Goal: Task Accomplishment & Management: Manage account settings

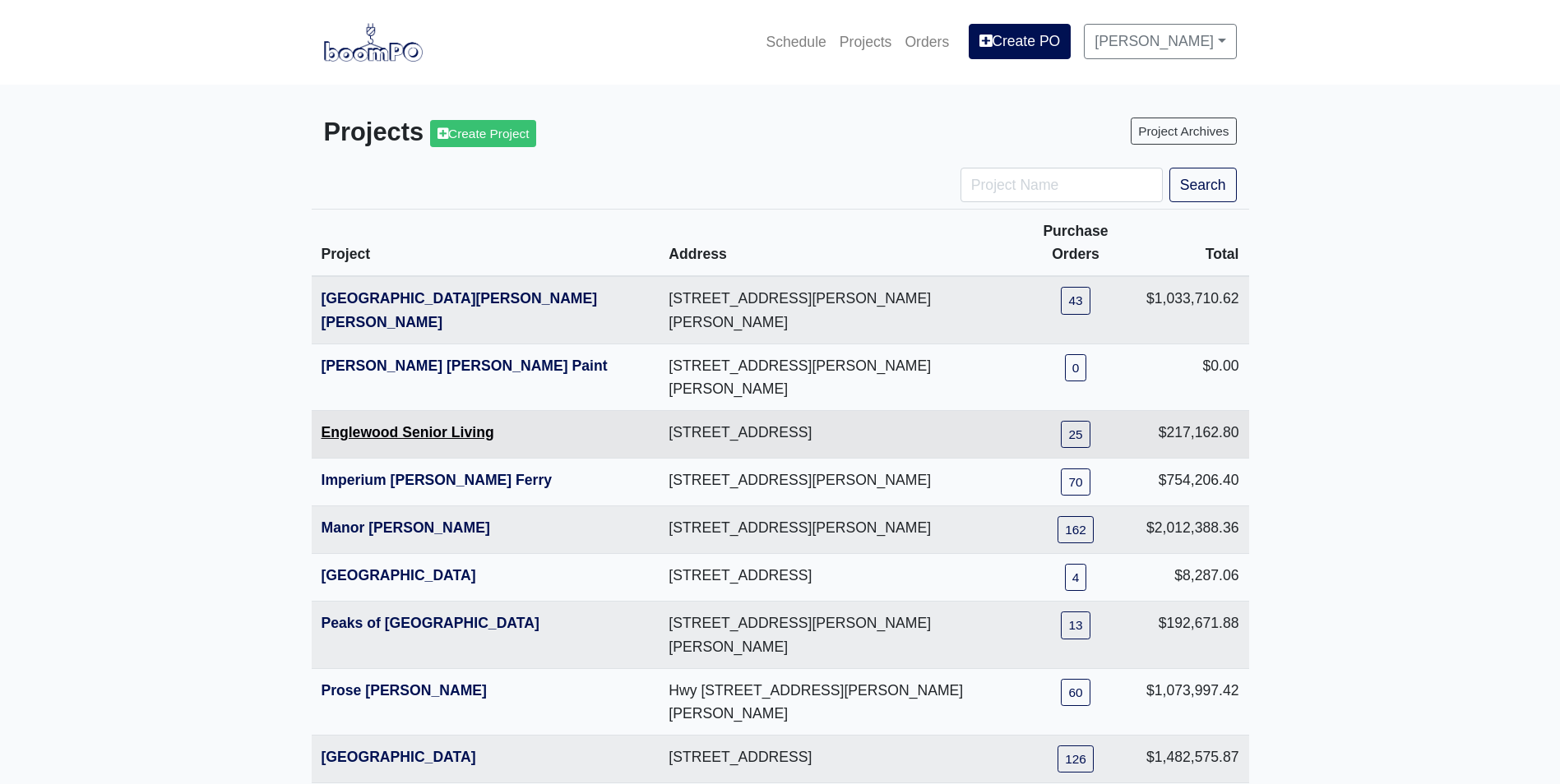
click at [352, 424] on link "Englewood Senior Living" at bounding box center [408, 432] width 173 height 16
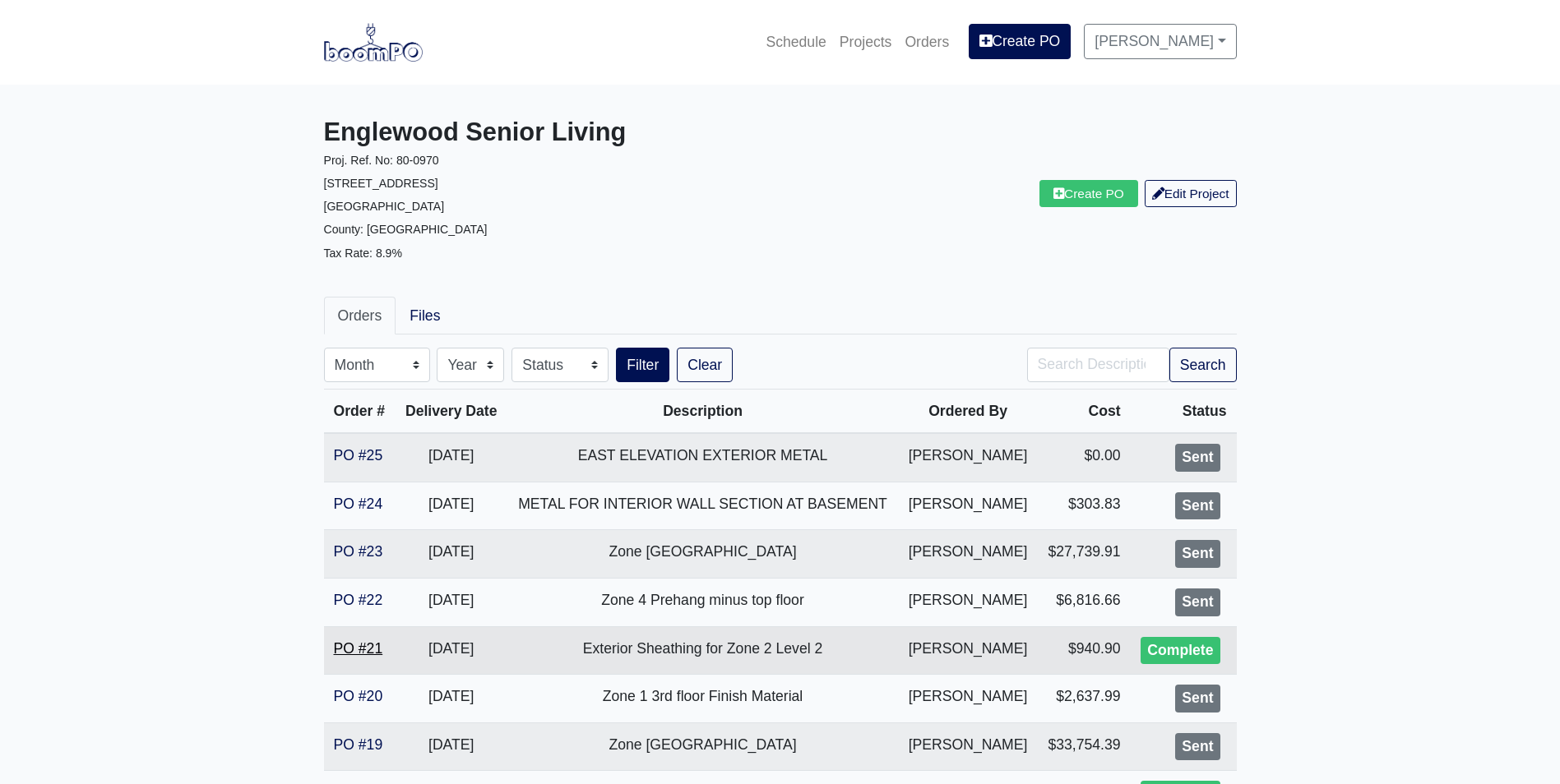
click at [348, 646] on link "PO #21" at bounding box center [358, 649] width 49 height 16
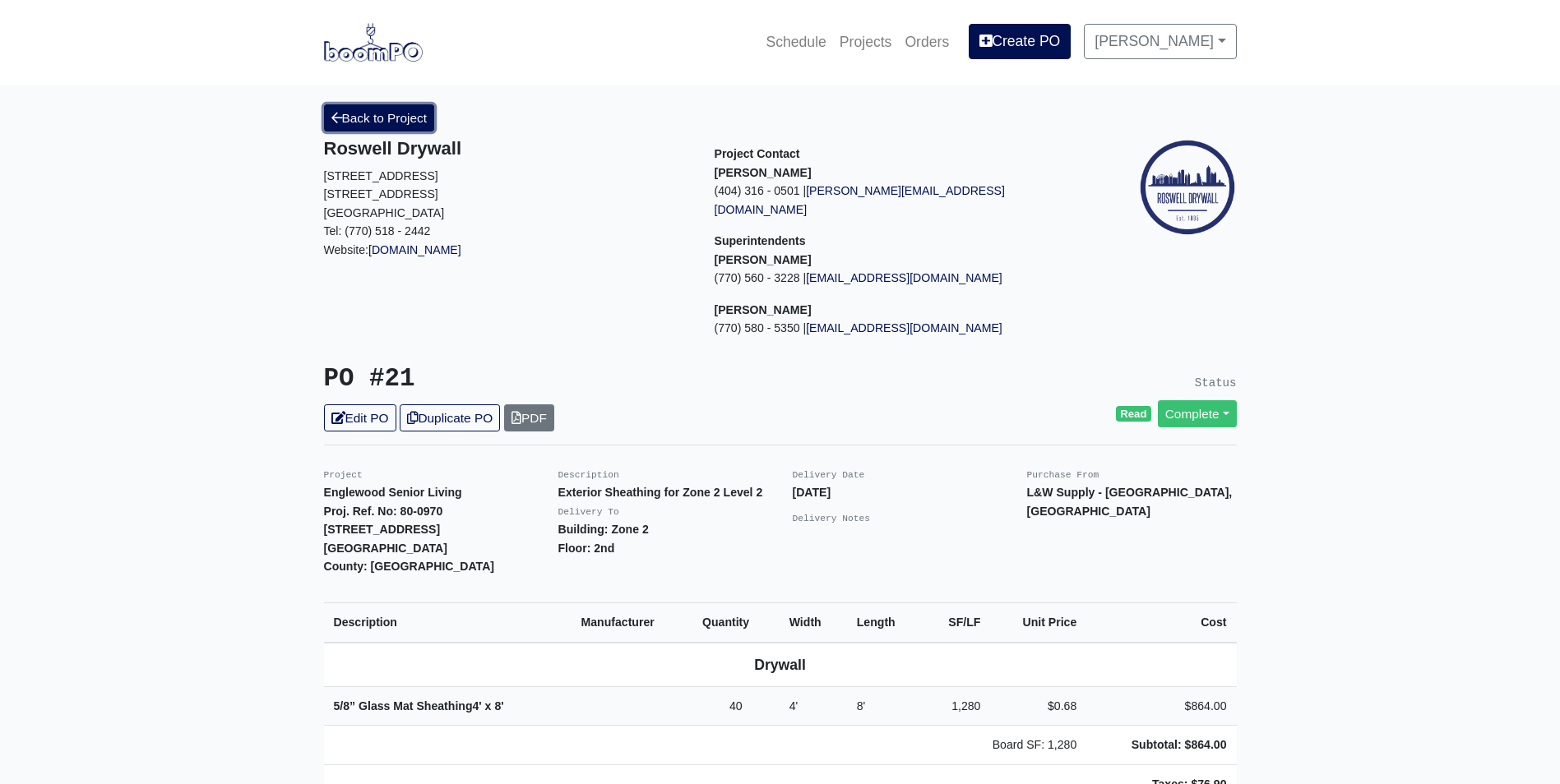
click at [333, 121] on icon at bounding box center [337, 118] width 11 height 12
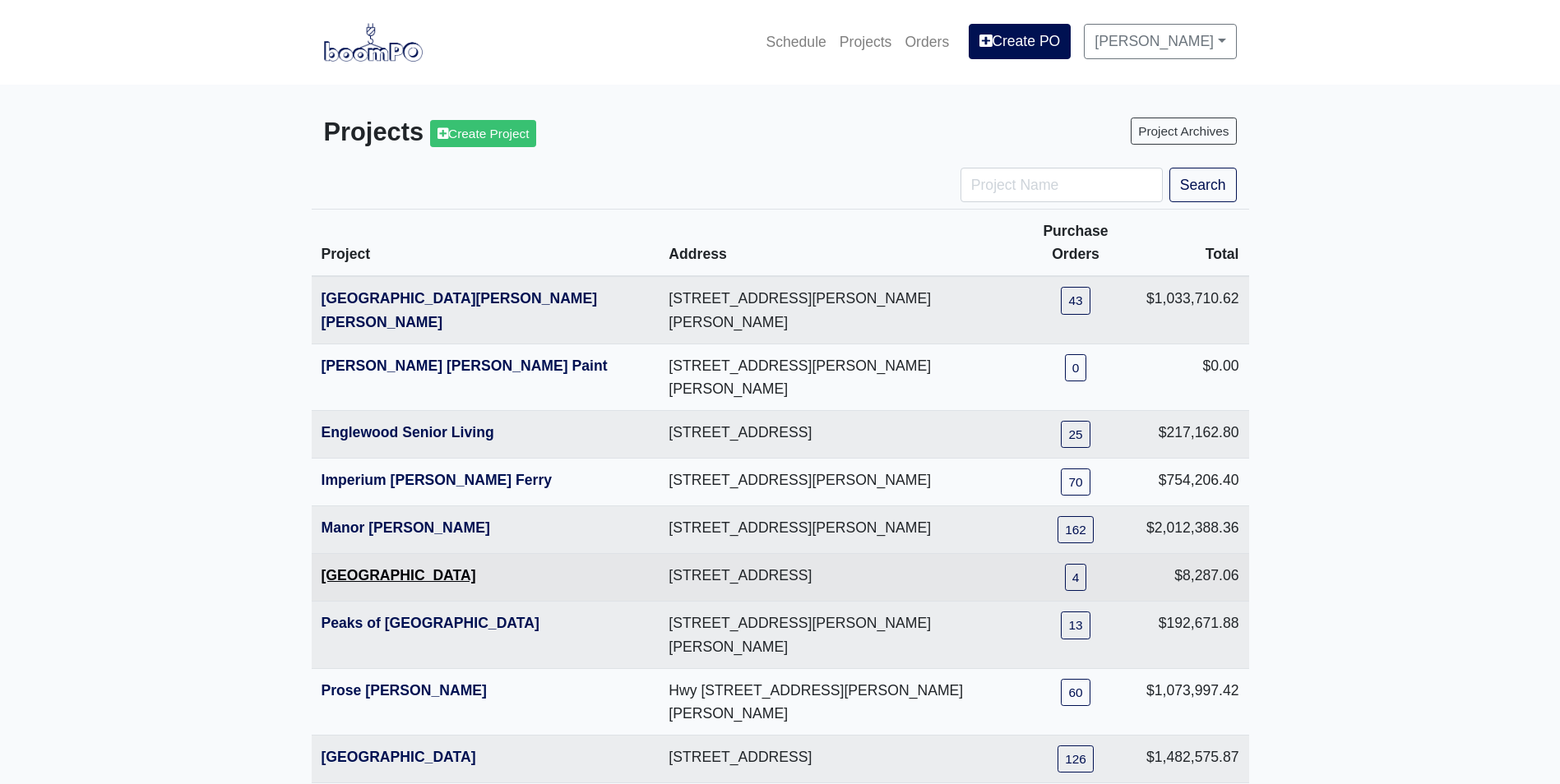
click at [351, 568] on link "[GEOGRAPHIC_DATA]" at bounding box center [399, 576] width 155 height 16
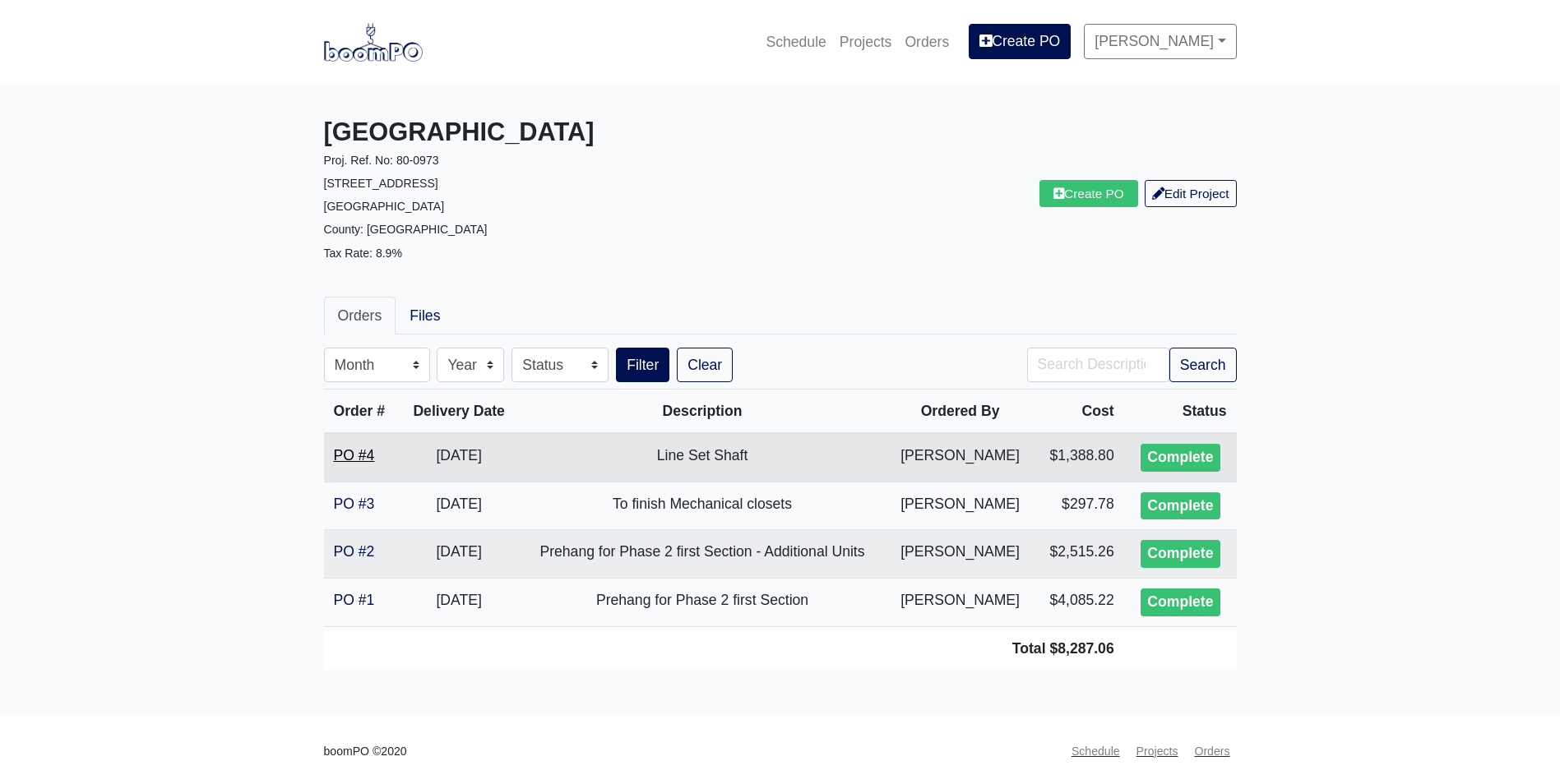
click at [347, 453] on link "PO #4" at bounding box center [355, 455] width 41 height 16
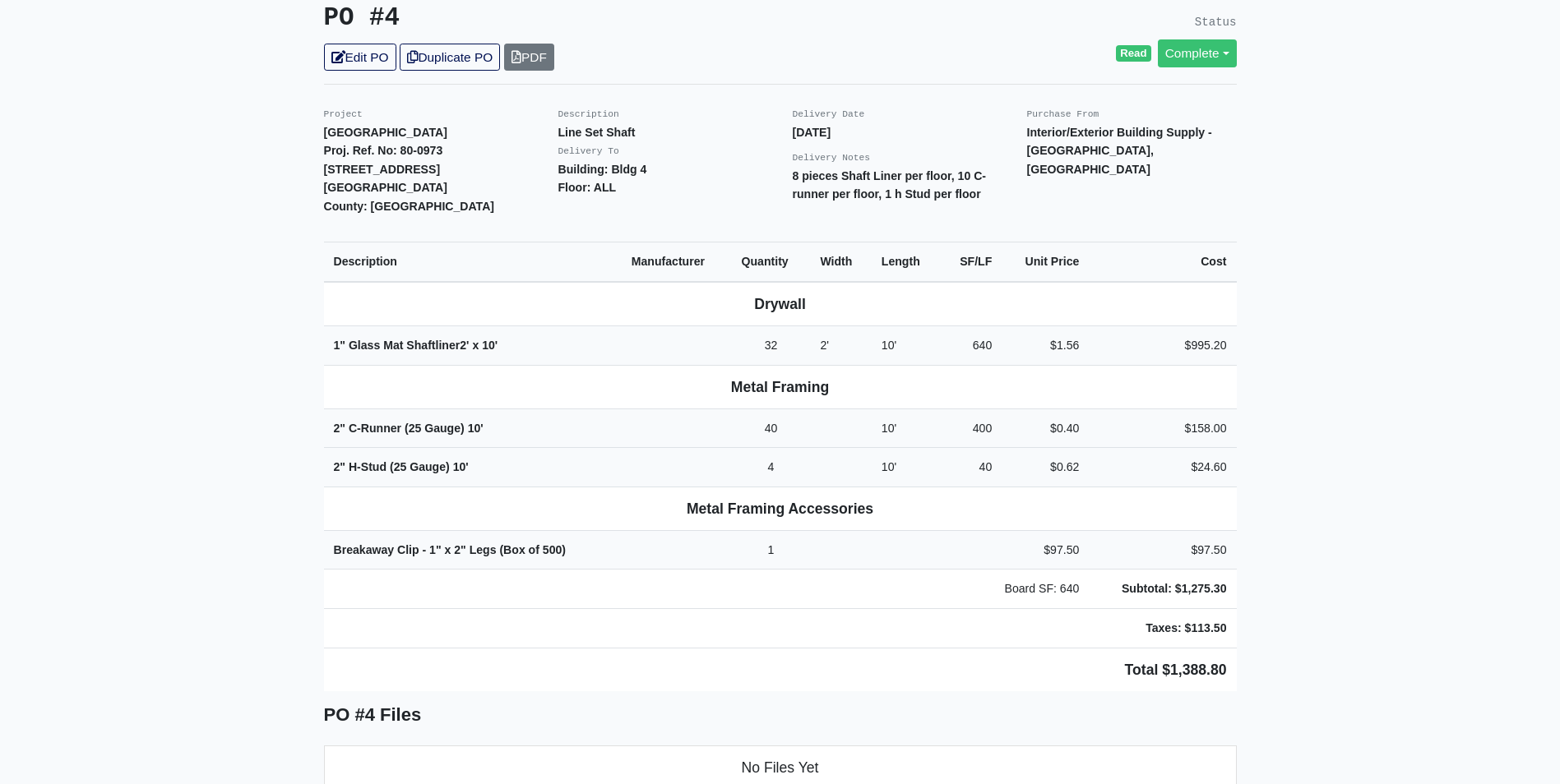
scroll to position [247, 0]
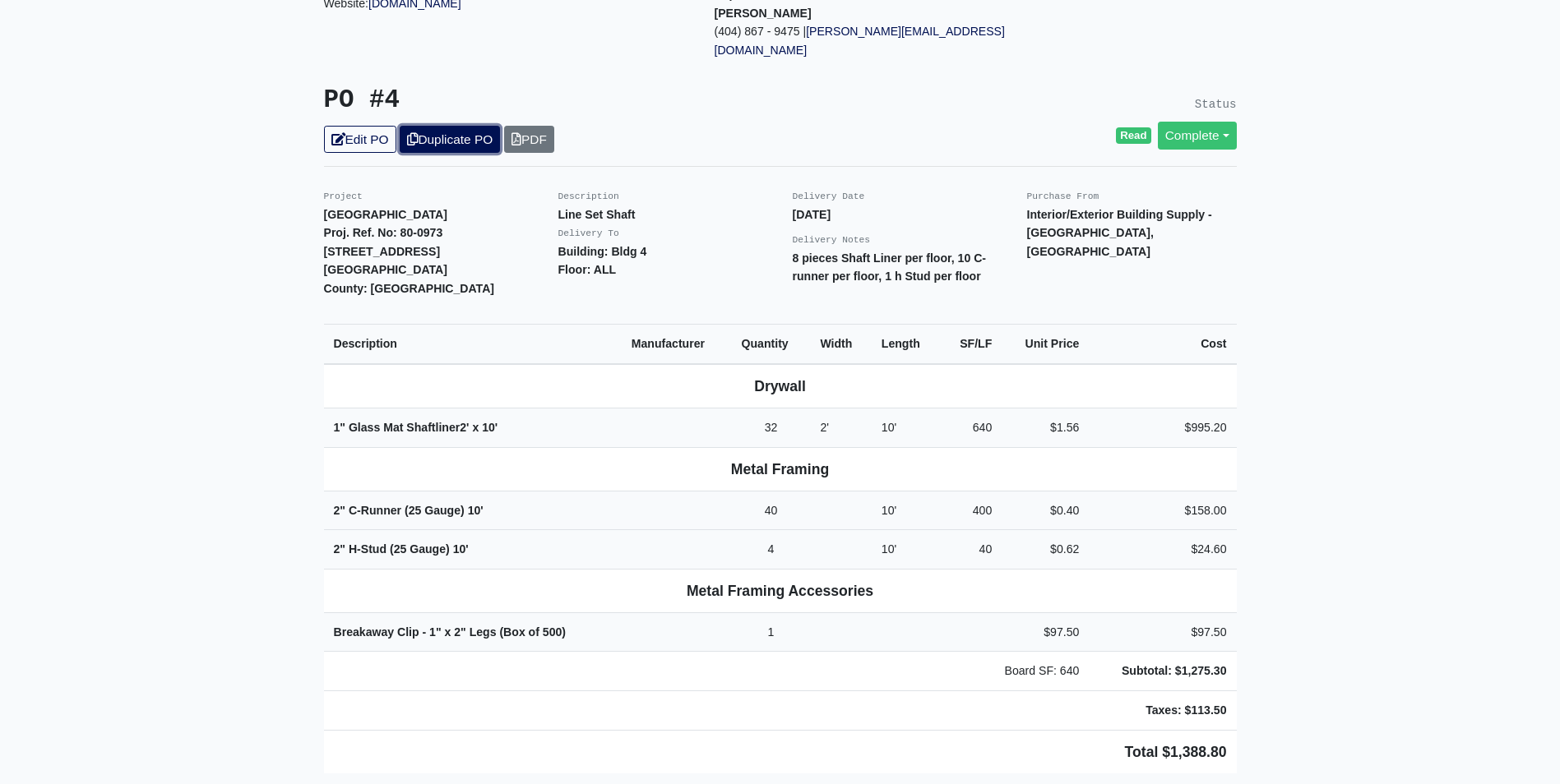
click at [448, 126] on link "Duplicate PO" at bounding box center [450, 139] width 101 height 27
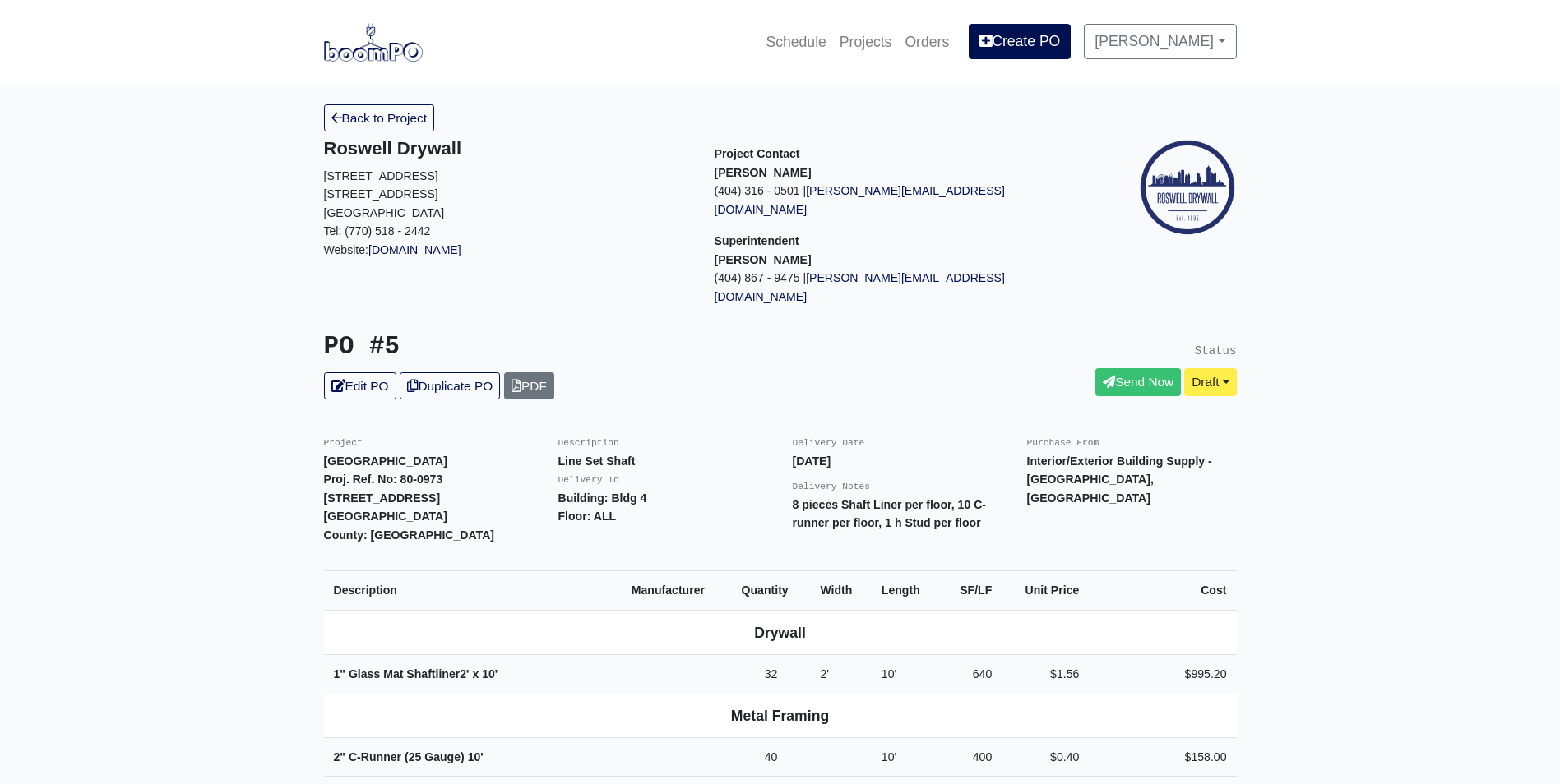
click at [350, 364] on div "Back to Project Roswell Drywall [STREET_ADDRESS] Tel: (770) 518 - 2442 Website:…" at bounding box center [780, 735] width 937 height 1262
click at [355, 372] on link "Edit PO" at bounding box center [360, 386] width 72 height 27
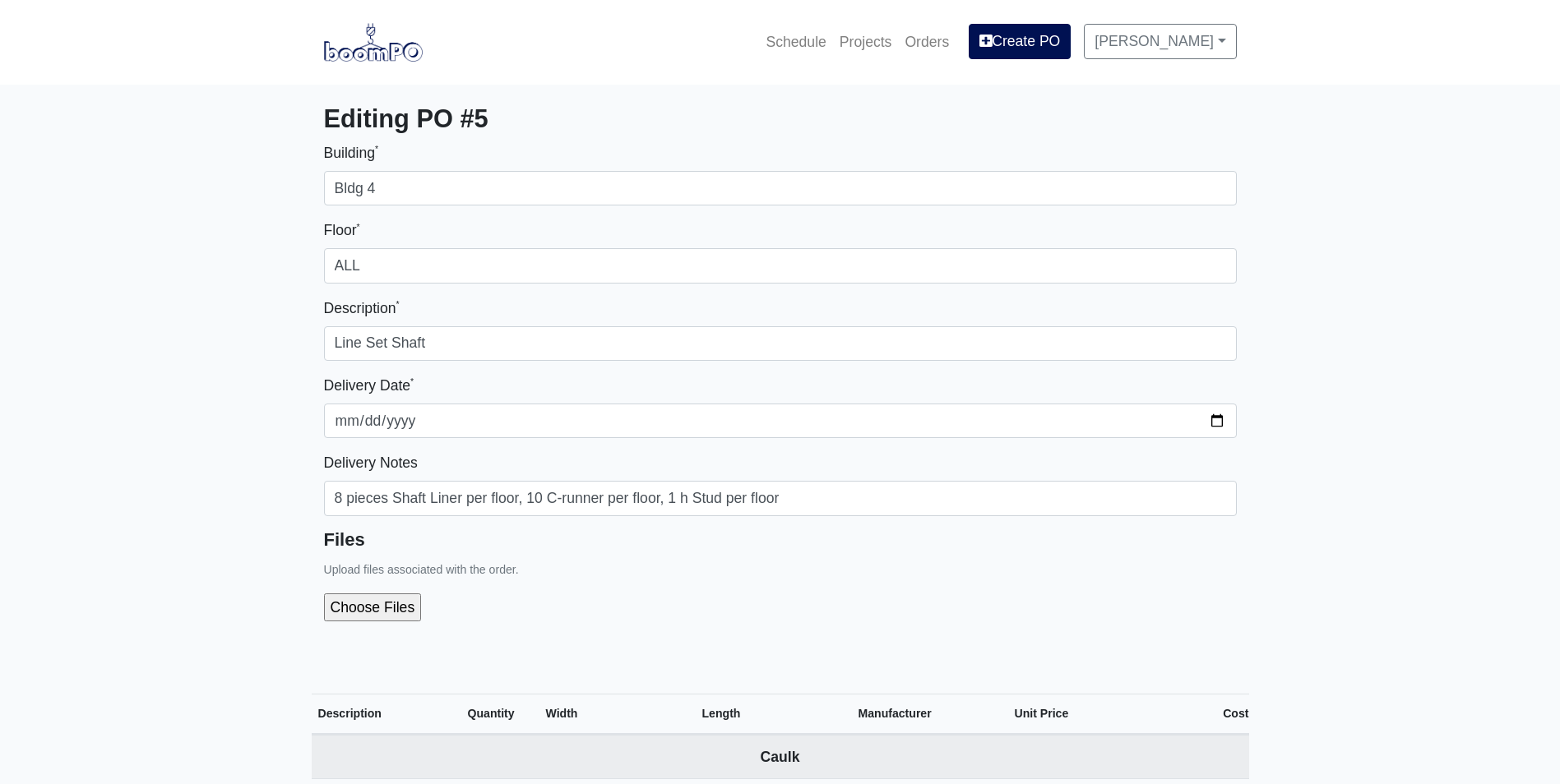
select select
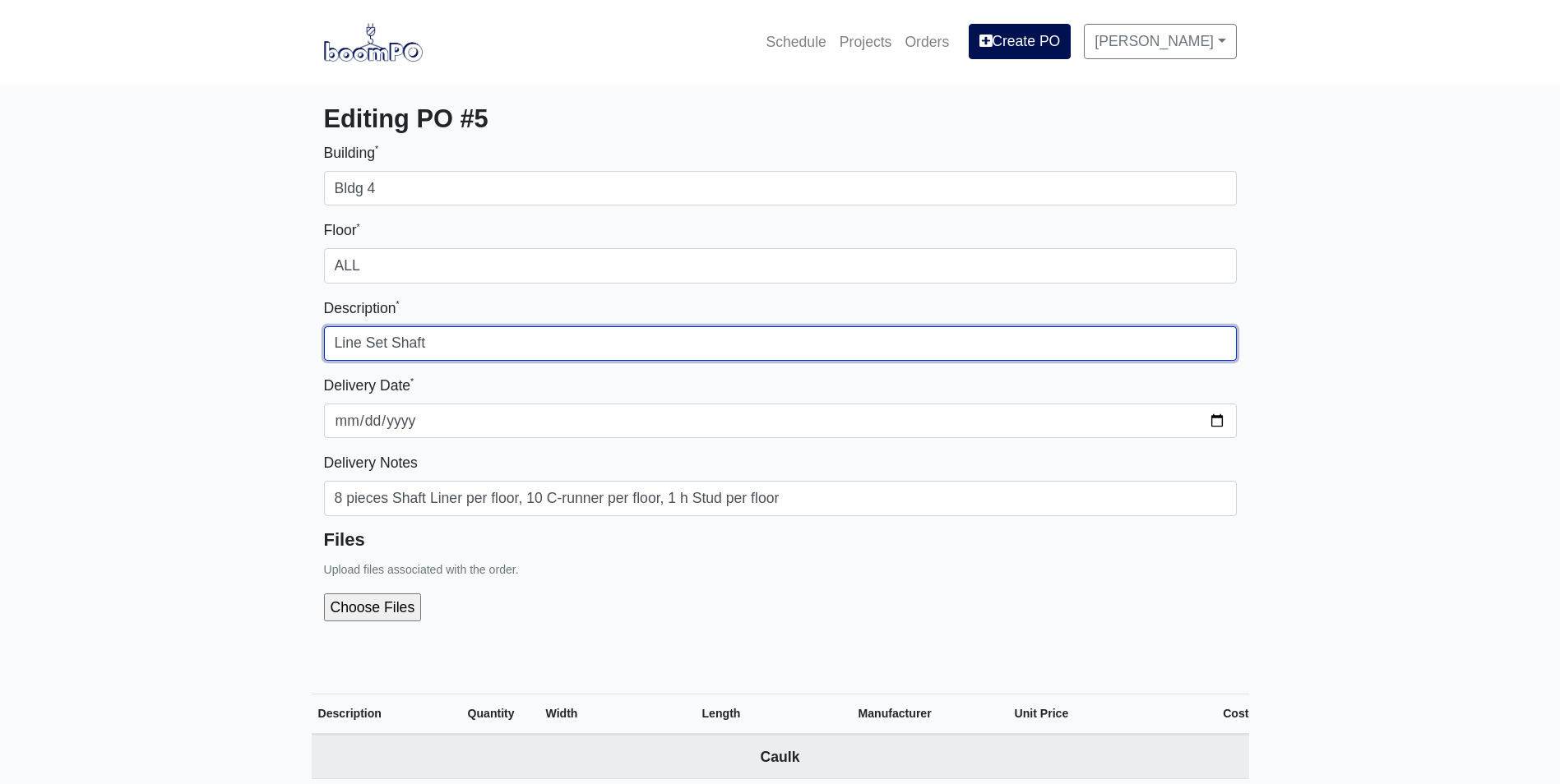
drag, startPoint x: 326, startPoint y: 340, endPoint x: 333, endPoint y: 353, distance: 14.8
click at [332, 349] on input "Line Set Shaft" at bounding box center [780, 343] width 912 height 35
type input "2nd order for Line Set Shaft"
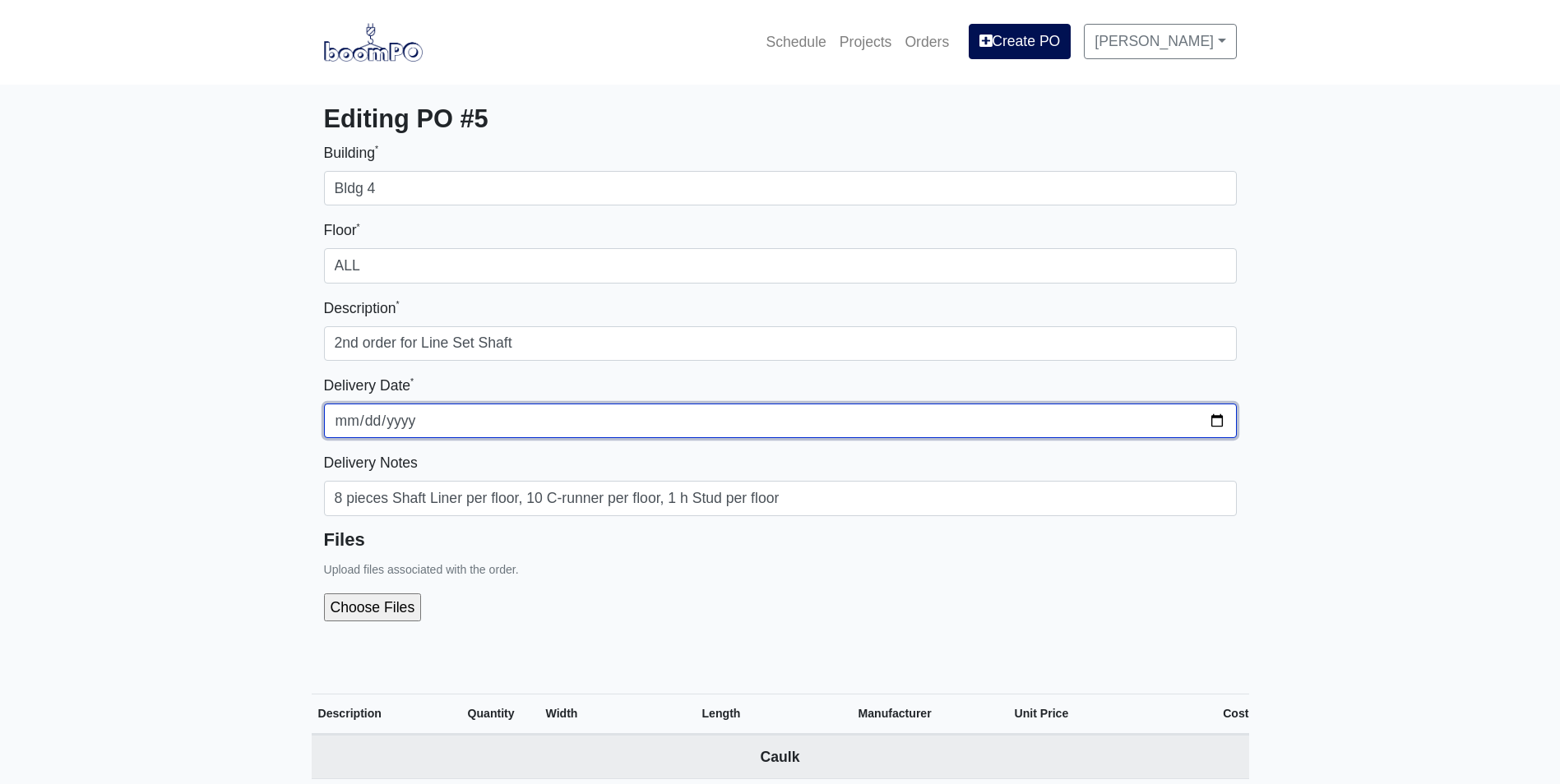
click at [1221, 421] on input "2025-08-12" at bounding box center [780, 421] width 912 height 35
click at [1217, 419] on input "2025-08-15" at bounding box center [780, 421] width 912 height 35
type input "2025-09-12"
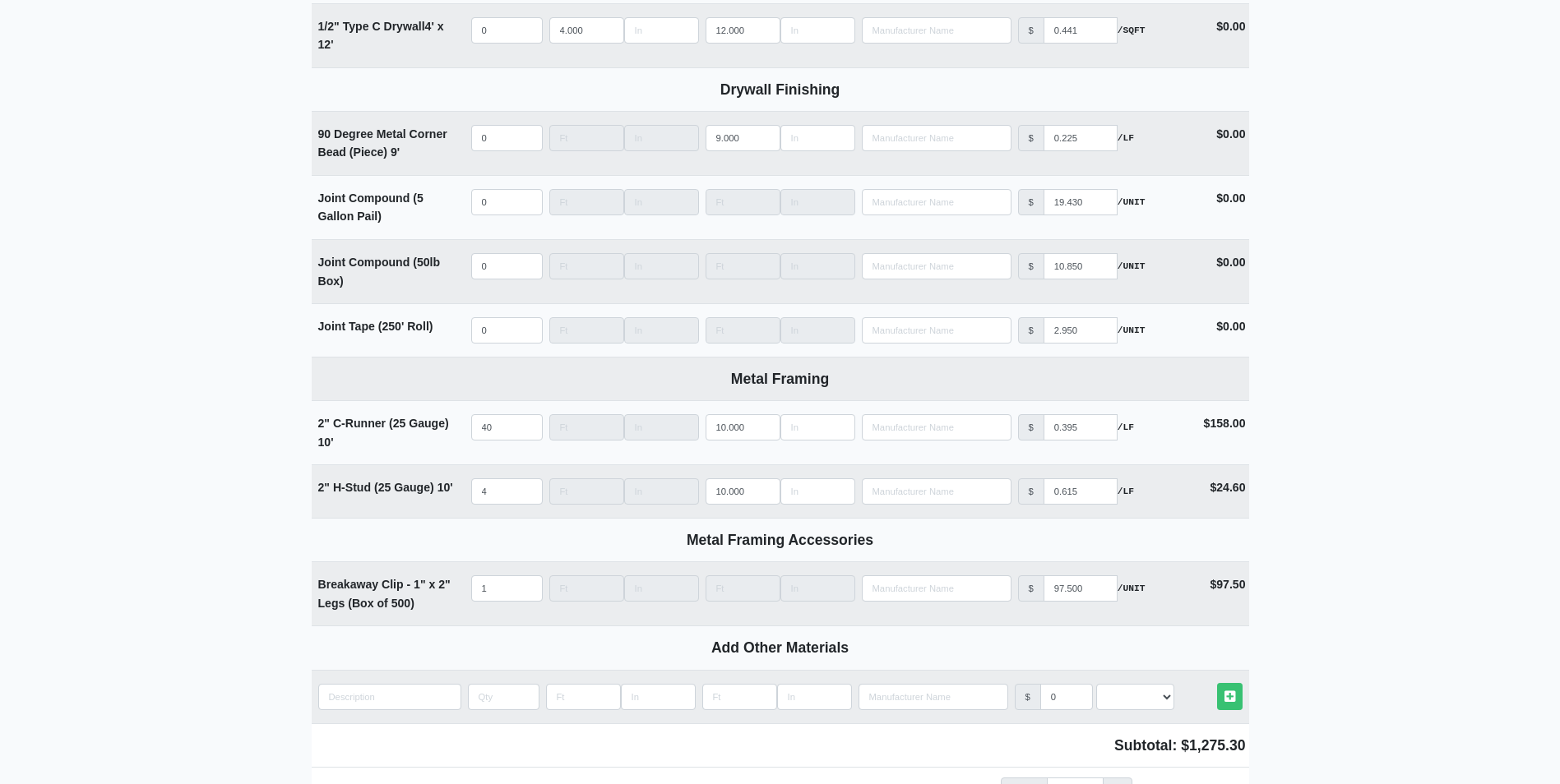
scroll to position [1398, 0]
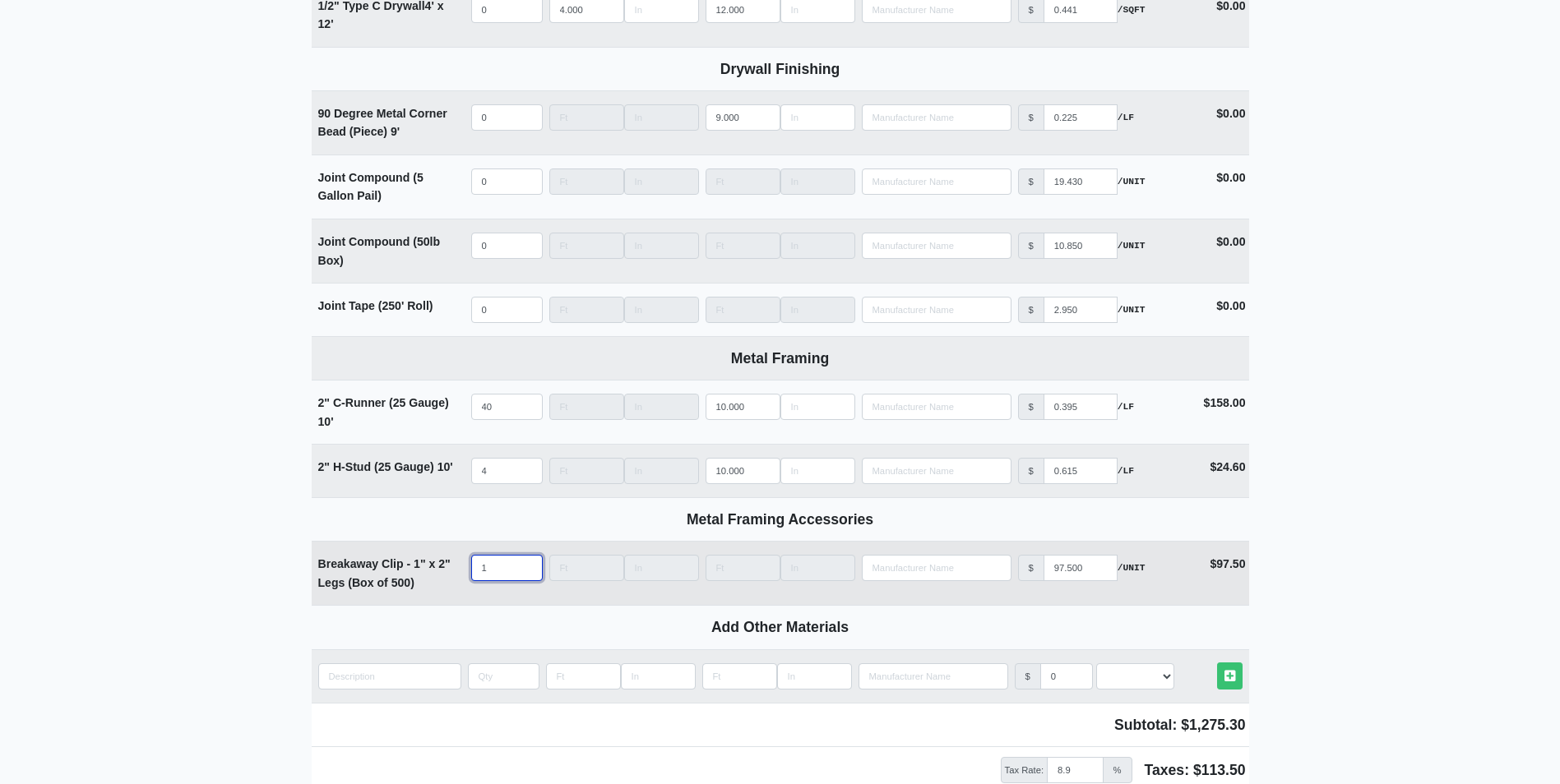
type input "0"
select select
type input "0"
click at [527, 574] on input "0" at bounding box center [507, 568] width 71 height 27
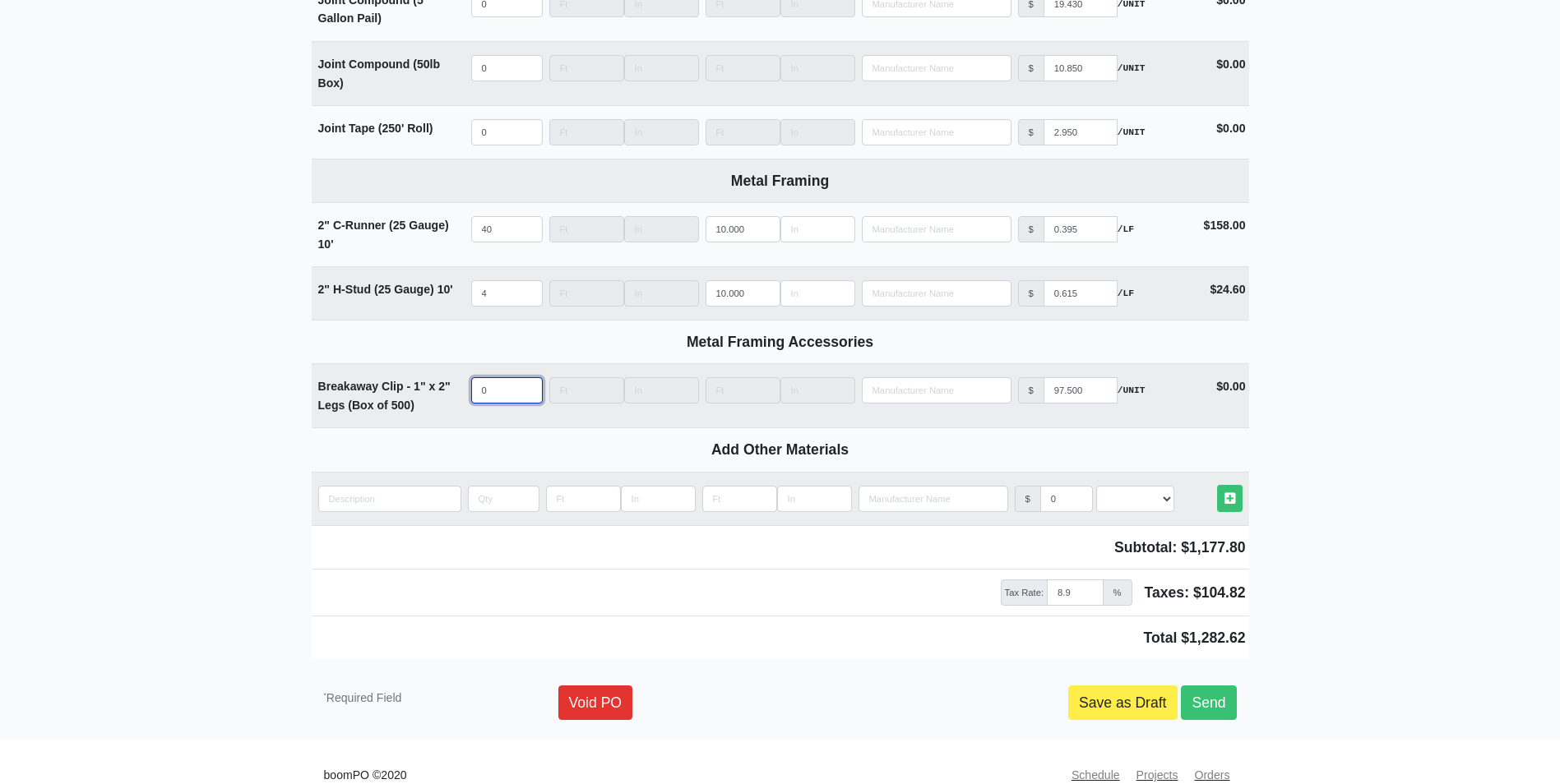
scroll to position [1607, 0]
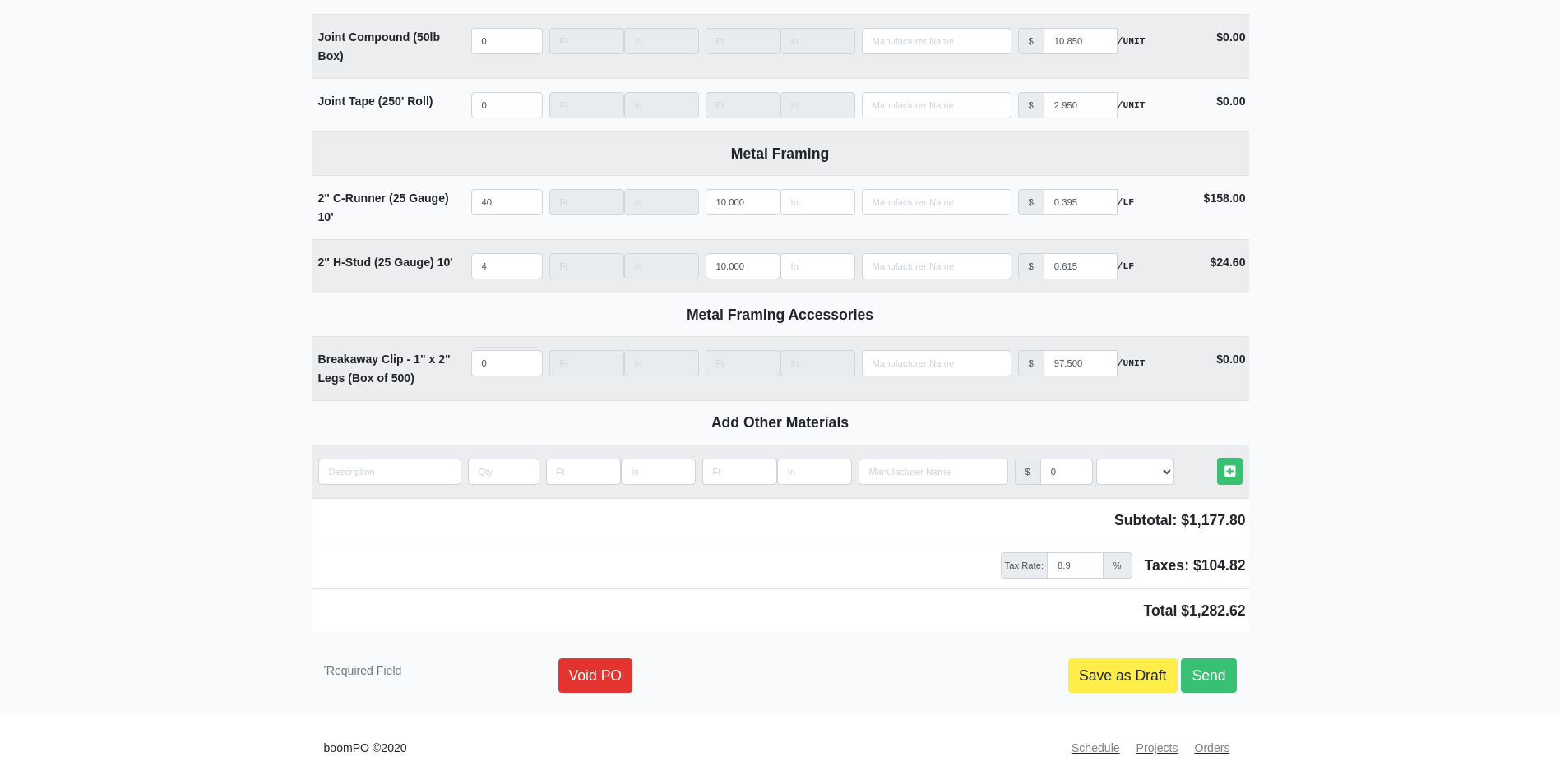
click at [1219, 672] on link "Send" at bounding box center [1208, 675] width 55 height 35
